Goal: Task Accomplishment & Management: Use online tool/utility

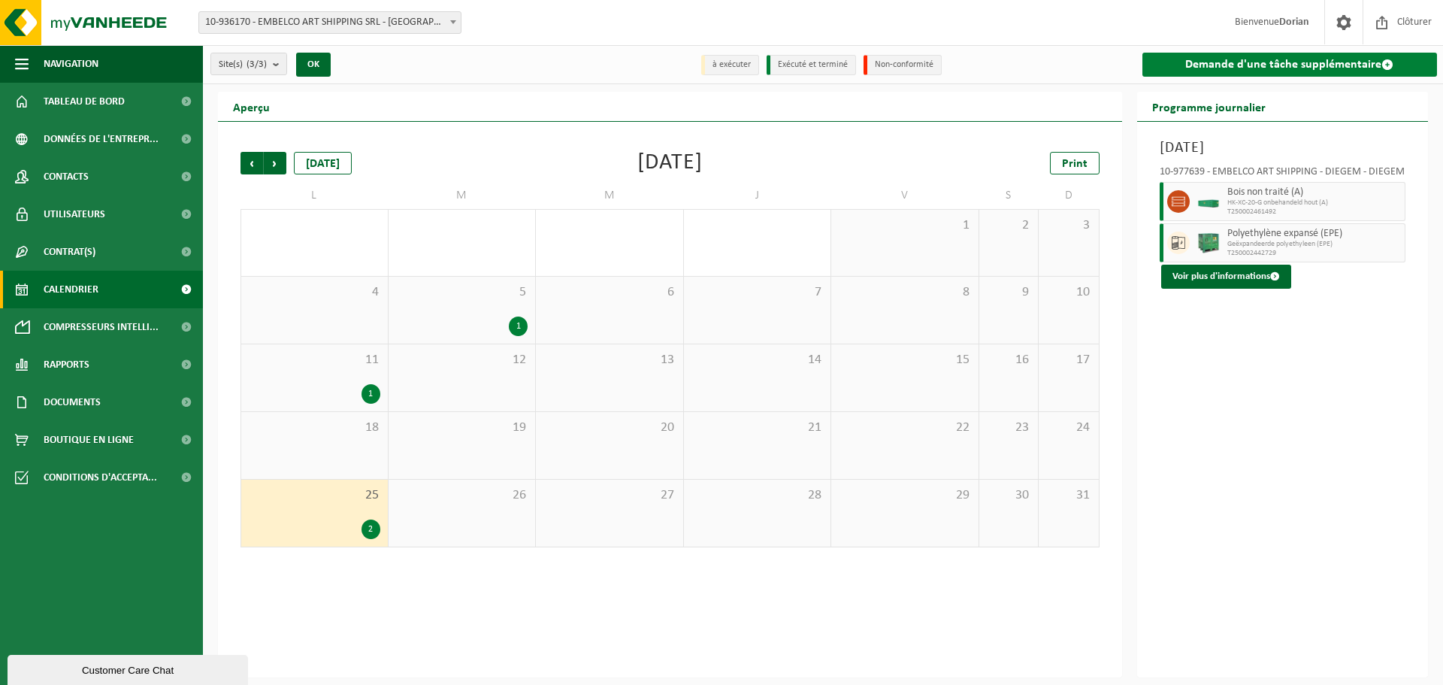
click at [1224, 68] on link "Demande d'une tâche supplémentaire" at bounding box center [1290, 65] width 295 height 24
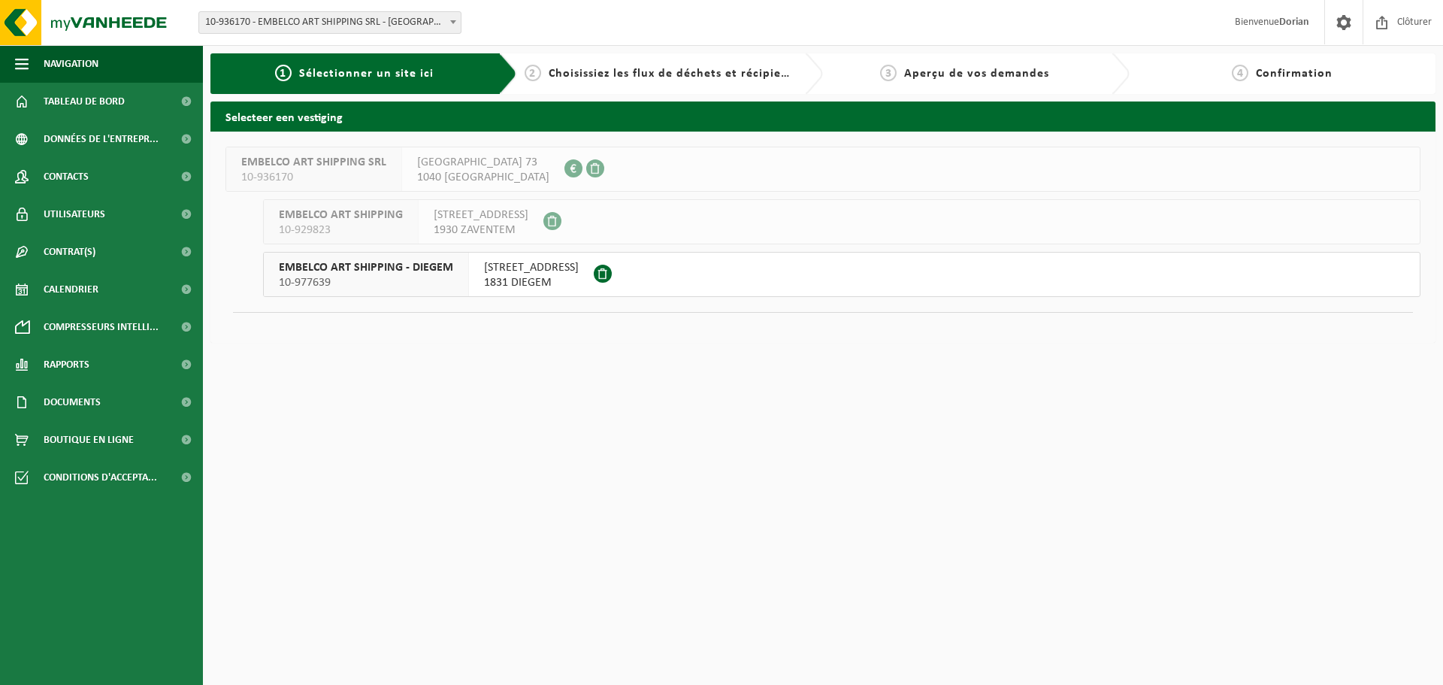
click at [516, 276] on span "1831 DIEGEM" at bounding box center [531, 282] width 95 height 15
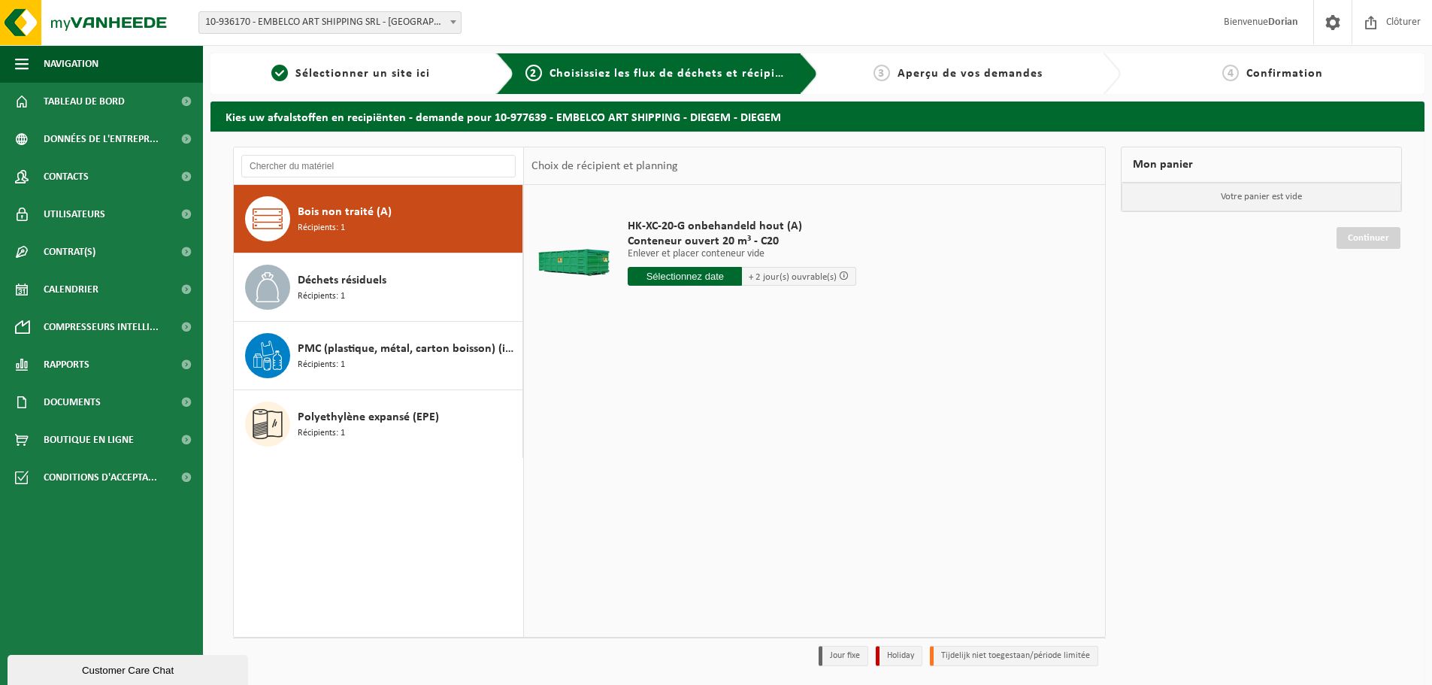
click at [707, 278] on input "text" at bounding box center [685, 276] width 114 height 19
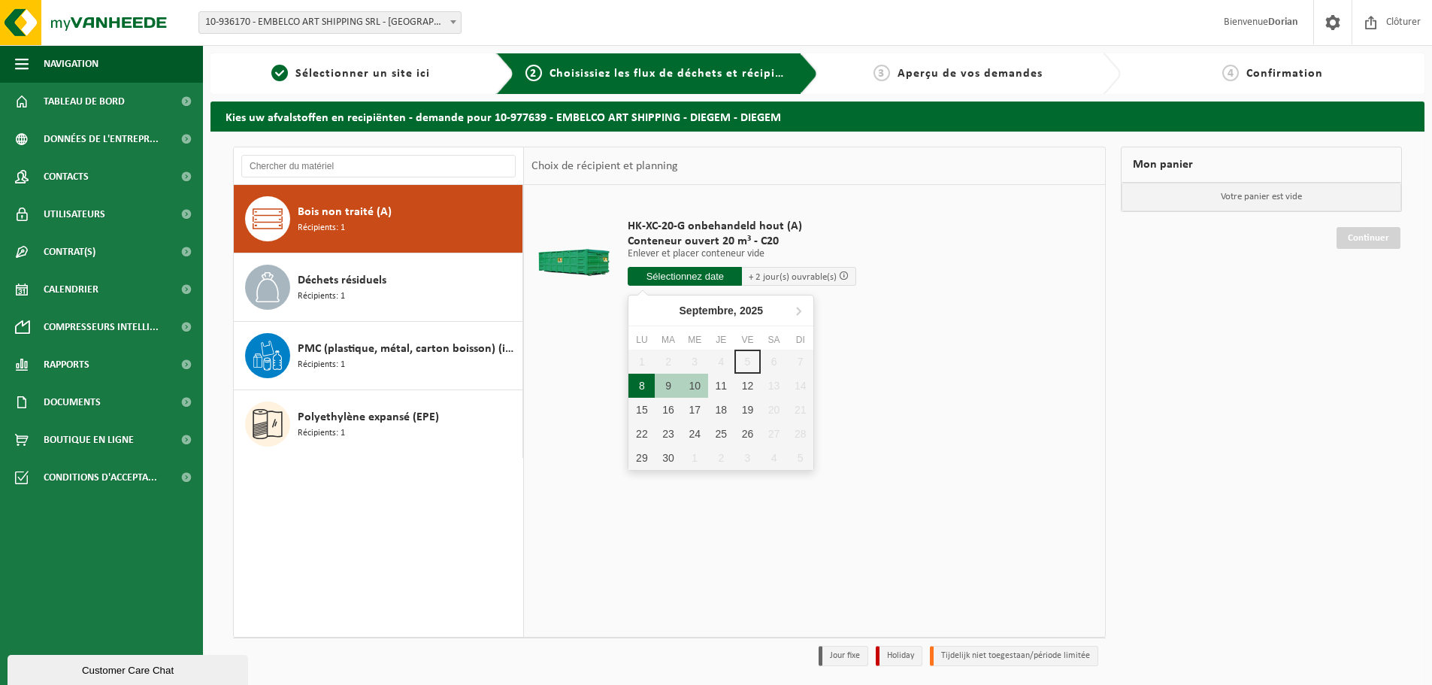
click at [638, 385] on div "8" at bounding box center [641, 386] width 26 height 24
type input "à partir de 2025-09-08"
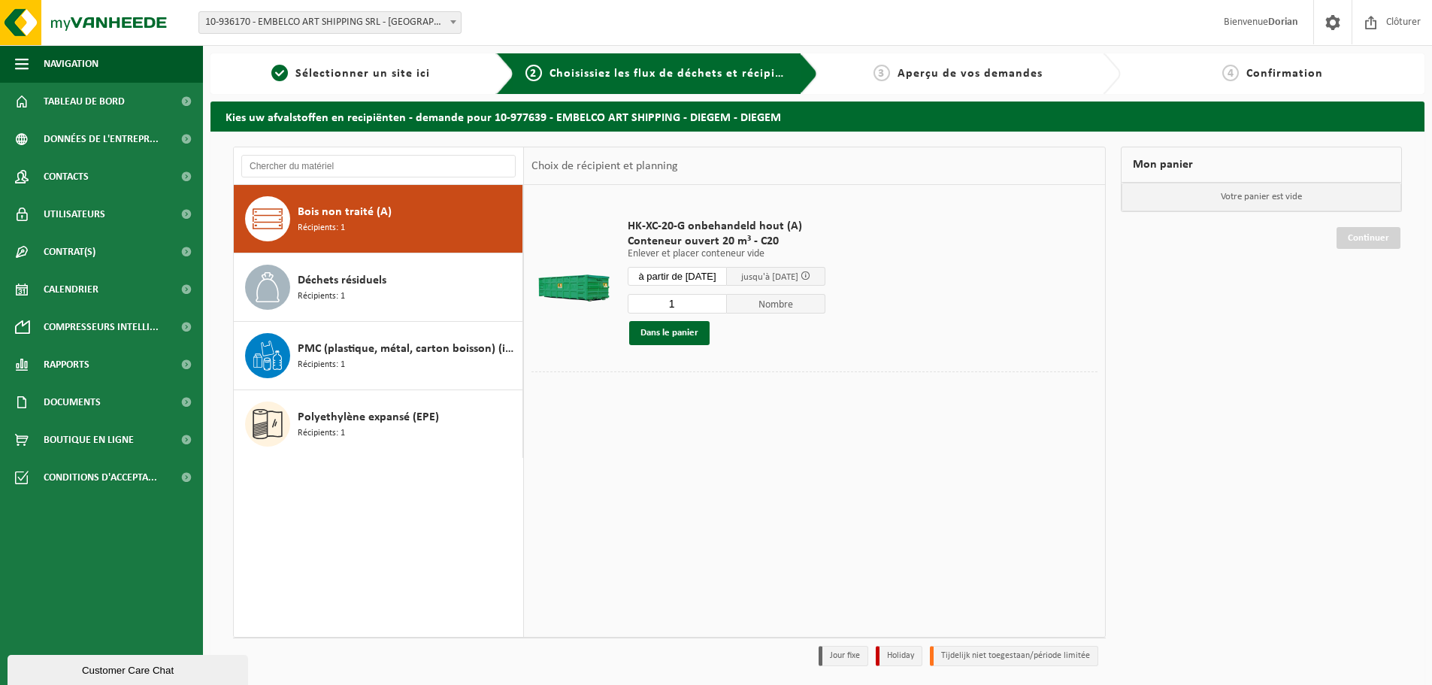
click at [638, 385] on div "8" at bounding box center [641, 392] width 26 height 24
click at [755, 514] on div "HK-XC-20-G onbehandeld hout (A) Conteneur ouvert 20 m³ - C20 Enlever et placer …" at bounding box center [814, 410] width 581 height 451
click at [718, 274] on input "text" at bounding box center [677, 276] width 99 height 19
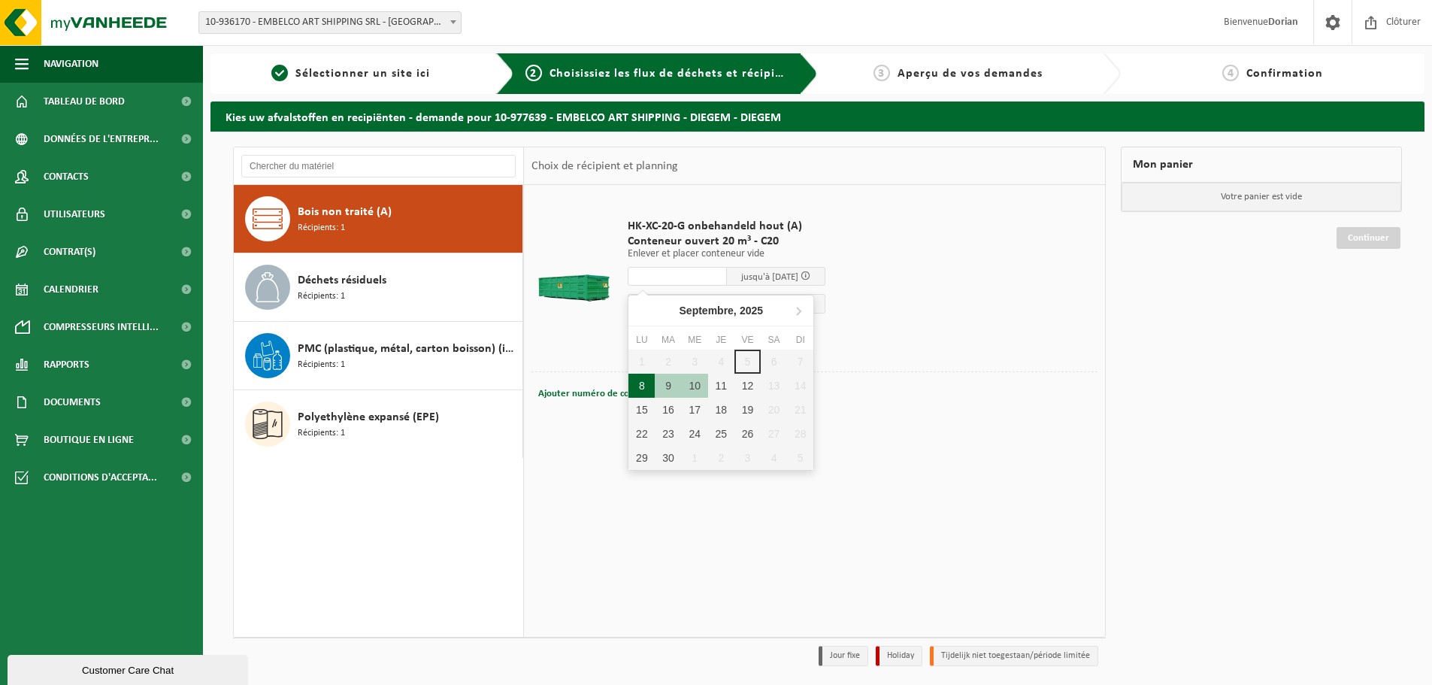
click at [642, 383] on div "8" at bounding box center [641, 386] width 26 height 24
type input "à partir de 2025-09-08"
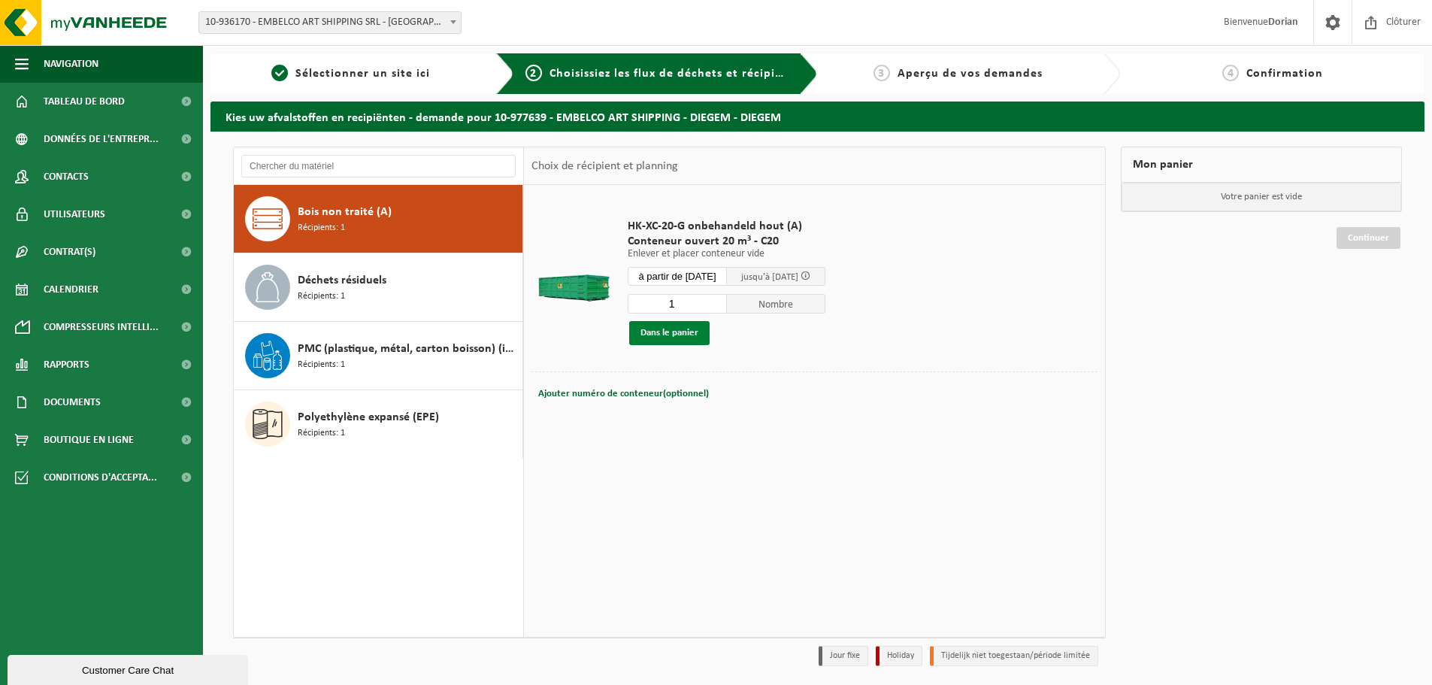
click at [695, 338] on button "Dans le panier" at bounding box center [669, 333] width 80 height 24
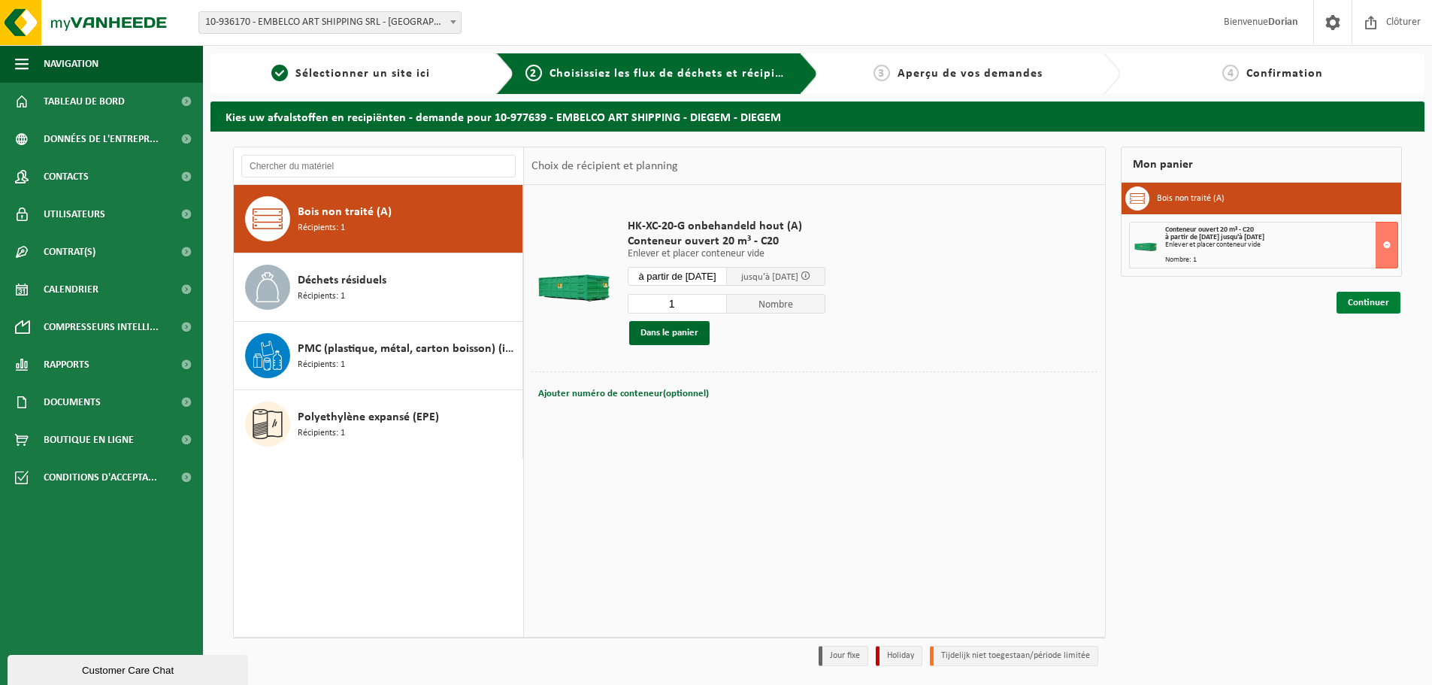
click at [1379, 303] on link "Continuer" at bounding box center [1369, 303] width 64 height 22
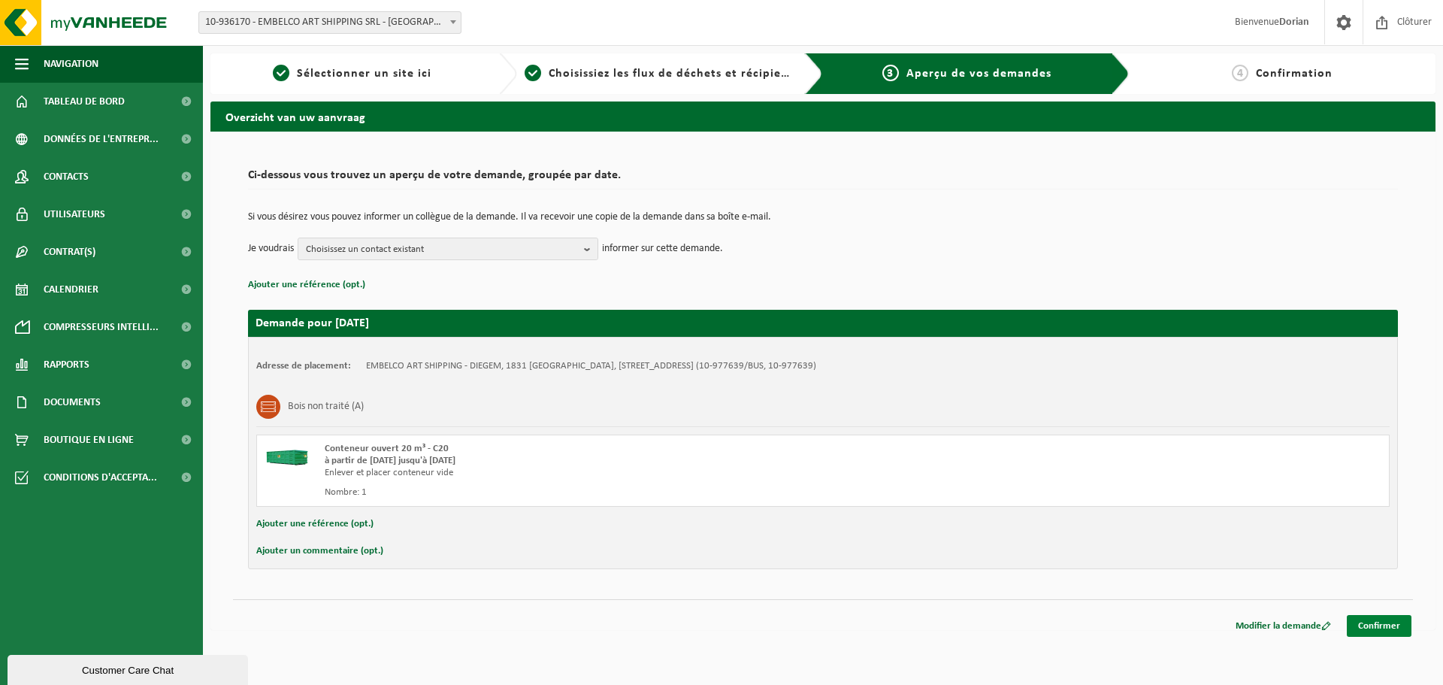
click at [1397, 632] on link "Confirmer" at bounding box center [1379, 626] width 65 height 22
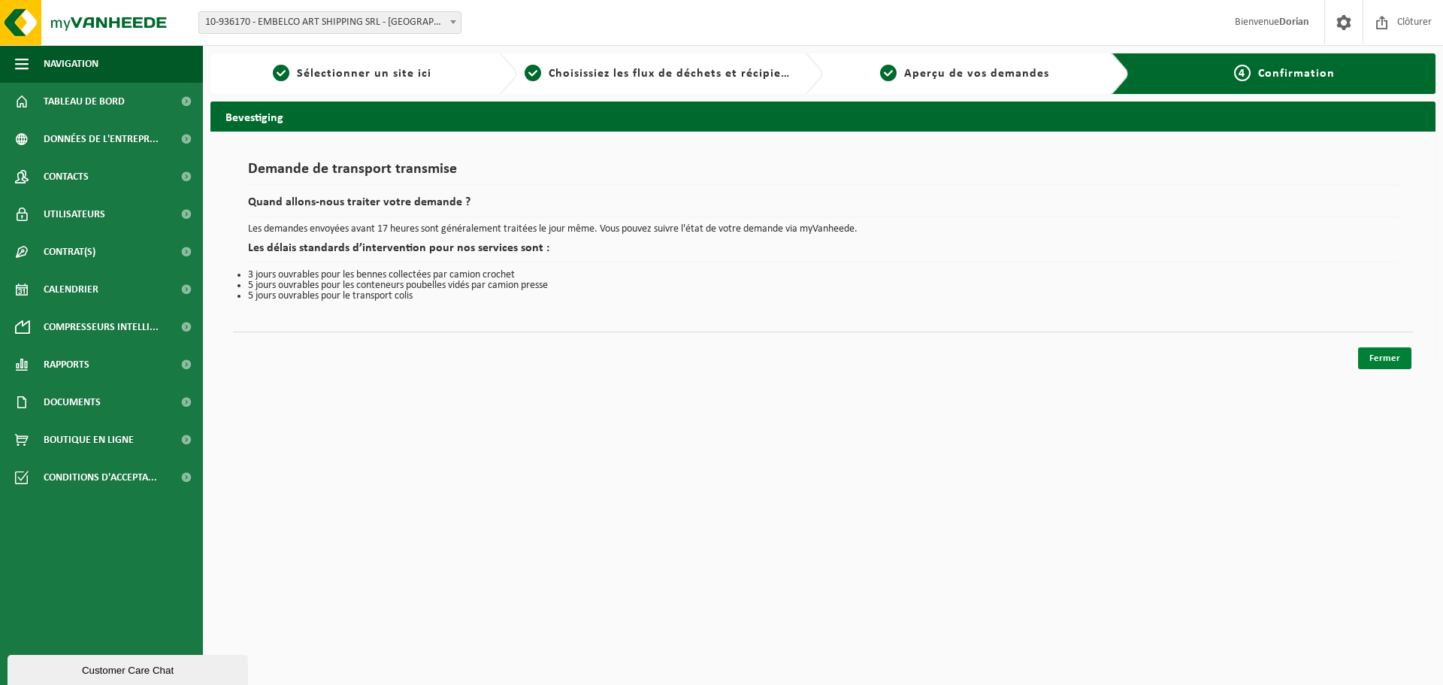
click at [1390, 365] on link "Fermer" at bounding box center [1384, 358] width 53 height 22
